Goal: Information Seeking & Learning: Learn about a topic

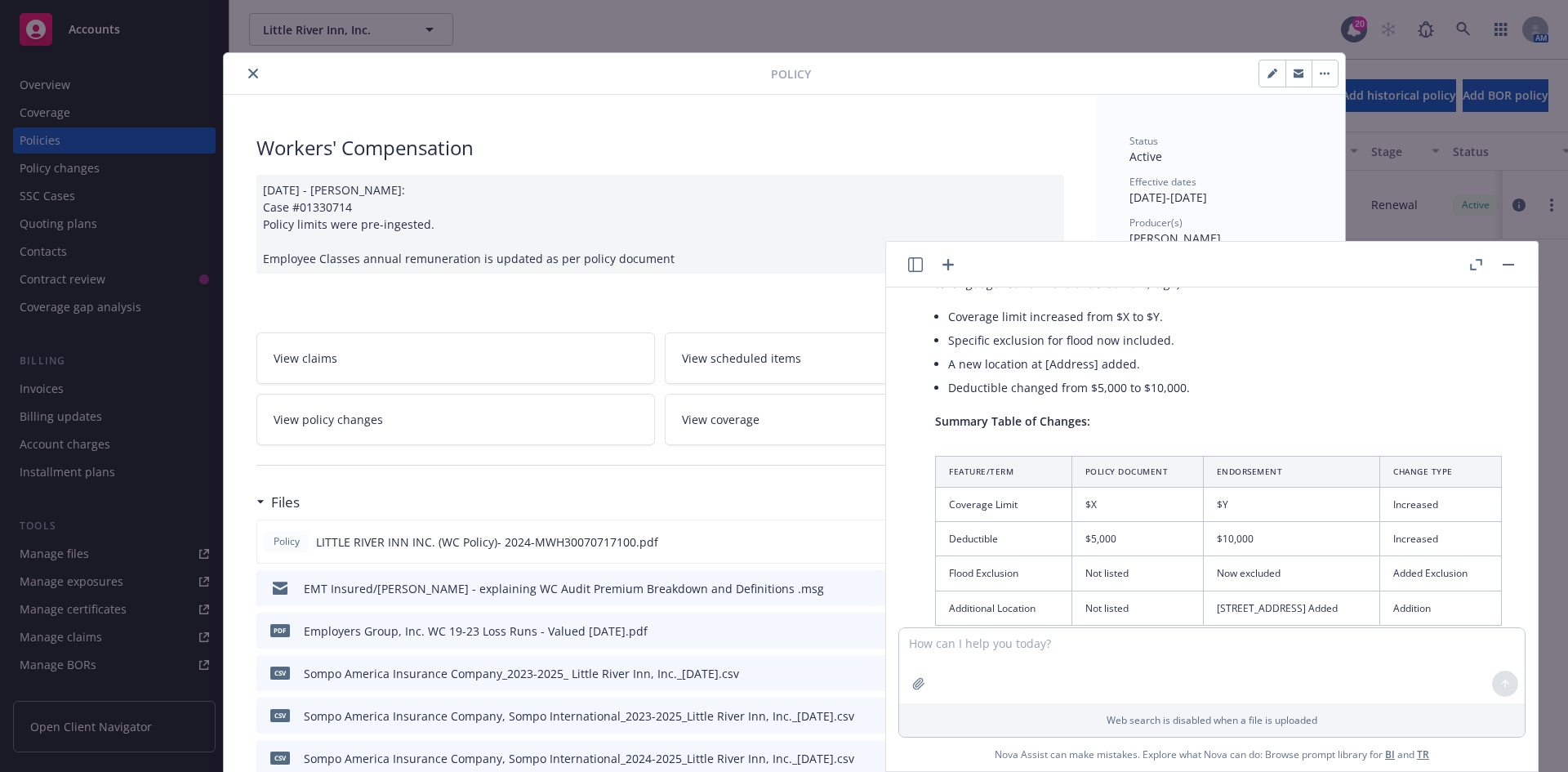
scroll to position [4591, 0]
